Goal: Task Accomplishment & Management: Manage account settings

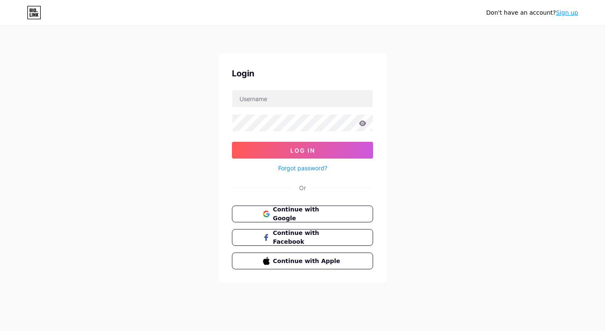
click at [293, 105] on input "text" at bounding box center [302, 98] width 140 height 17
type input "leelakumar231@gmail.com"
click at [232, 142] on button "Log In" at bounding box center [302, 150] width 141 height 17
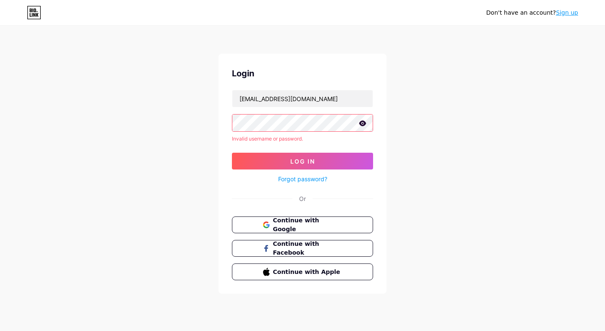
drag, startPoint x: 354, startPoint y: 141, endPoint x: 348, endPoint y: 136, distance: 7.5
click at [351, 139] on div "Invalid username or password." at bounding box center [302, 139] width 141 height 8
click at [362, 123] on icon at bounding box center [362, 122] width 7 height 5
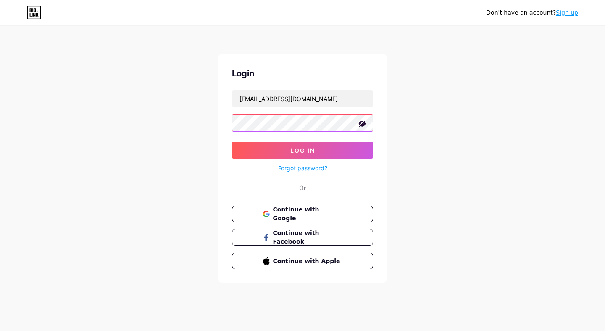
click at [232, 142] on button "Log In" at bounding box center [302, 150] width 141 height 17
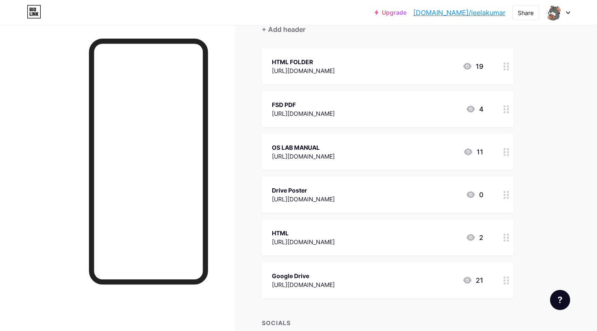
scroll to position [126, 0]
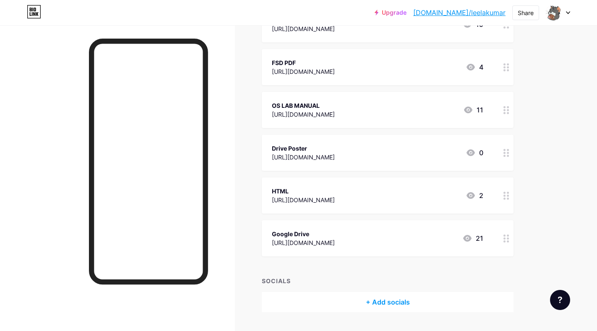
click at [504, 240] on icon at bounding box center [507, 239] width 6 height 8
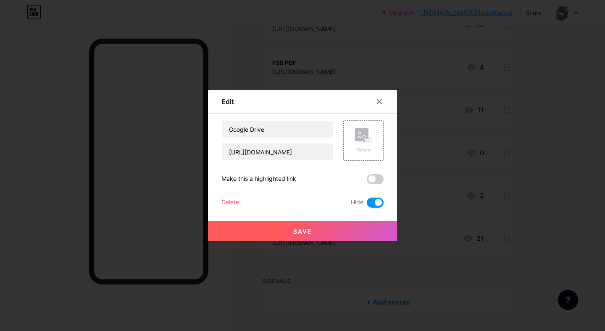
click at [375, 203] on span at bounding box center [375, 203] width 17 height 10
click at [367, 205] on input "checkbox" at bounding box center [367, 205] width 0 height 0
click at [369, 227] on button "Save" at bounding box center [302, 231] width 189 height 20
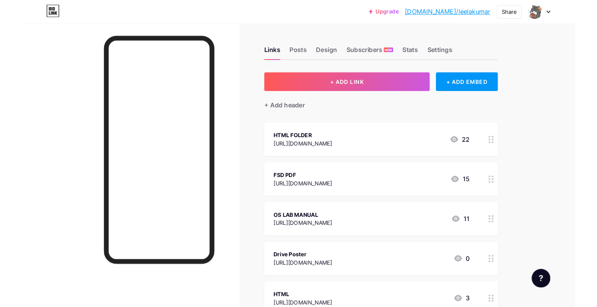
scroll to position [84, 0]
